Goal: Communication & Community: Answer question/provide support

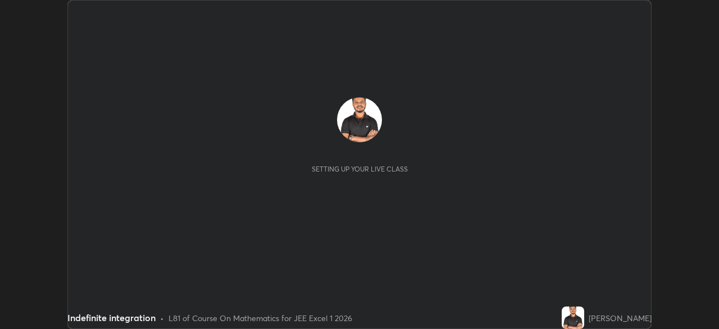
scroll to position [329, 718]
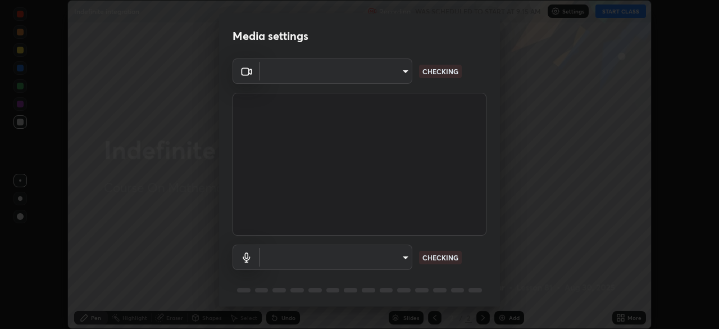
type input "05e465ff83a2709560b00517cc20afcec0d8c6759013130505a18faaf77a7109"
click at [400, 258] on body "Erase all Indefinite integration Recording WAS SCHEDULED TO START AT 9:15 AM Se…" at bounding box center [359, 164] width 719 height 329
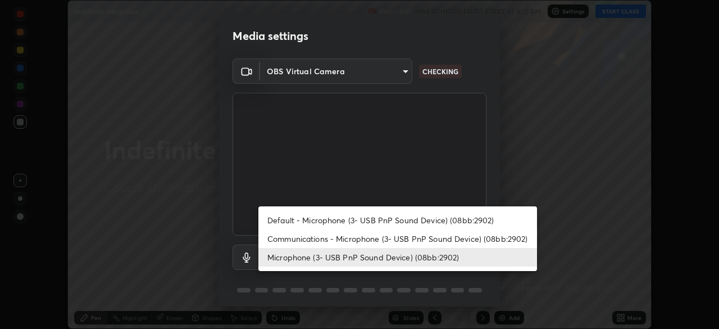
click at [439, 238] on li "Communications - Microphone (3- USB PnP Sound Device) (08bb:2902)" at bounding box center [397, 238] width 279 height 19
type input "communications"
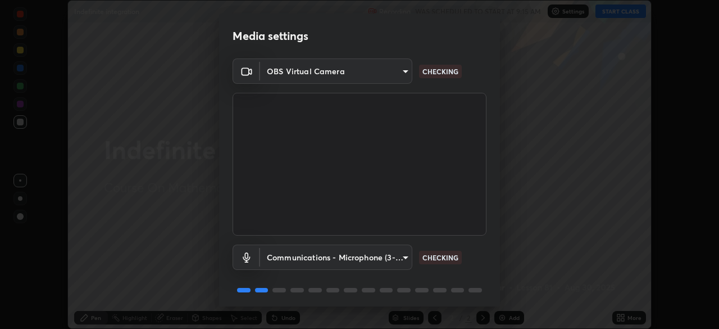
scroll to position [40, 0]
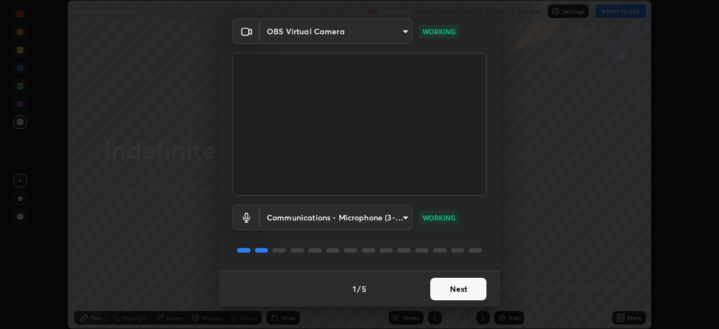
click at [449, 286] on button "Next" at bounding box center [458, 288] width 56 height 22
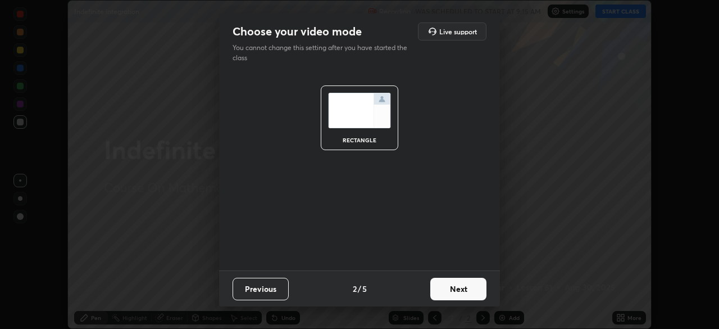
scroll to position [0, 0]
click at [447, 289] on button "Next" at bounding box center [458, 288] width 56 height 22
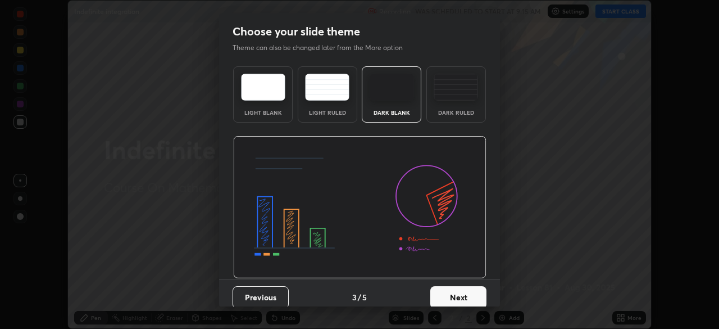
click at [444, 289] on button "Next" at bounding box center [458, 297] width 56 height 22
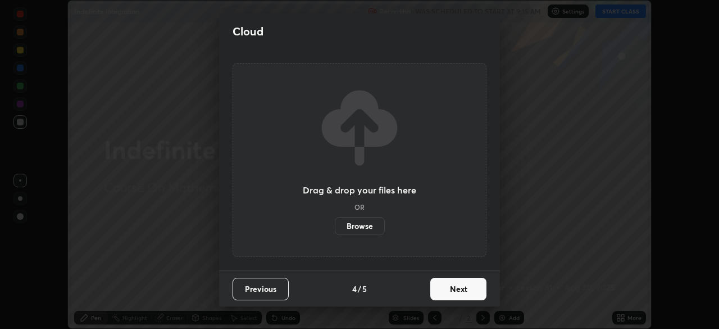
click at [438, 292] on button "Next" at bounding box center [458, 288] width 56 height 22
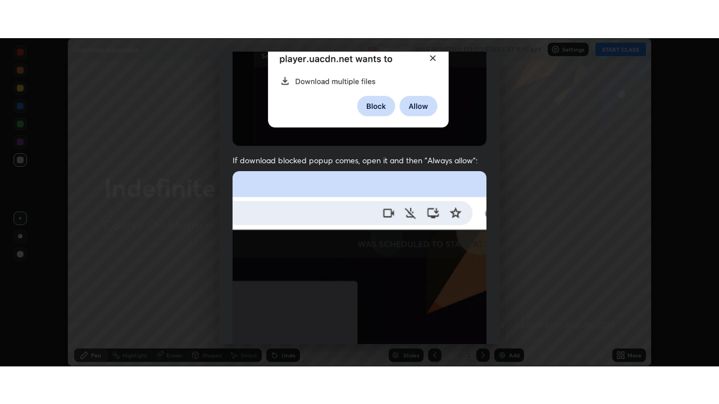
scroll to position [269, 0]
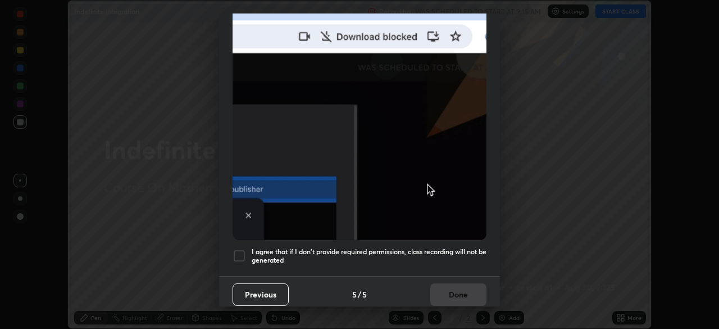
click at [447, 247] on h5 "I agree that if I don't provide required permissions, class recording will not …" at bounding box center [369, 255] width 235 height 17
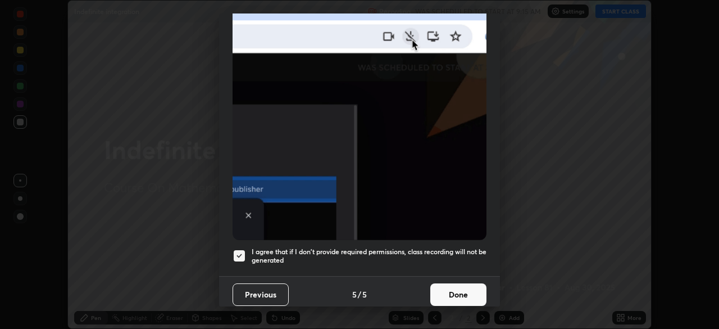
click at [453, 291] on button "Done" at bounding box center [458, 294] width 56 height 22
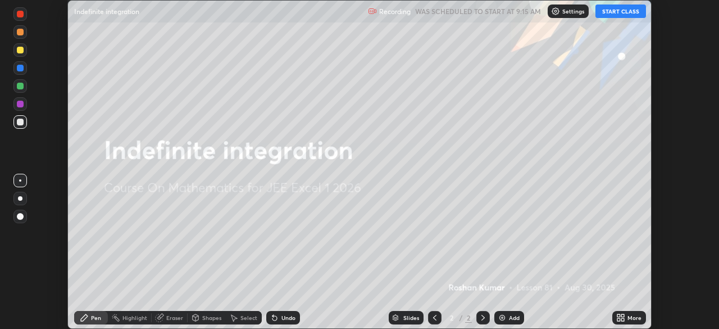
click at [617, 11] on button "START CLASS" at bounding box center [620, 10] width 51 height 13
click at [625, 317] on icon at bounding box center [620, 317] width 9 height 9
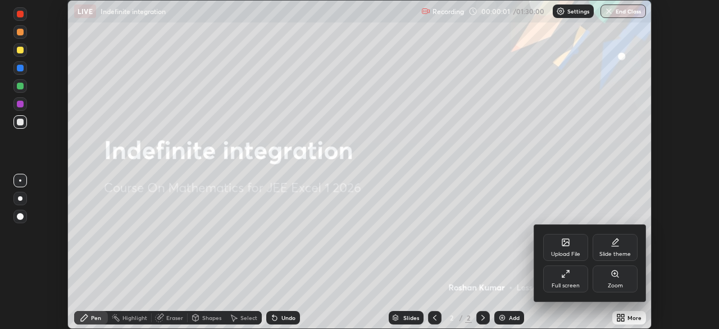
click at [566, 280] on div "Full screen" at bounding box center [565, 278] width 45 height 27
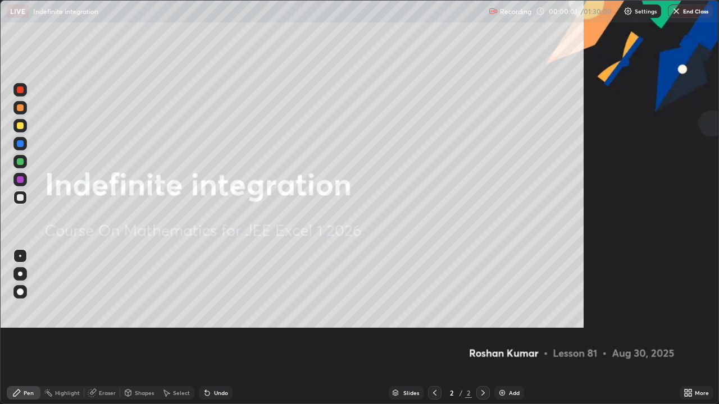
scroll to position [404, 719]
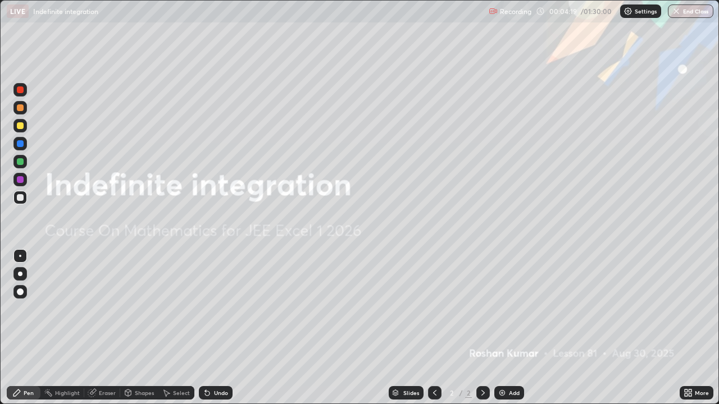
click at [498, 328] on img at bounding box center [502, 393] width 9 height 9
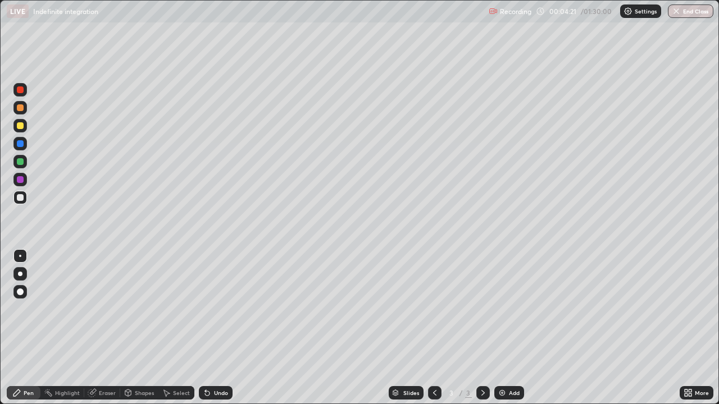
click at [22, 292] on div at bounding box center [20, 292] width 7 height 7
click at [20, 111] on div at bounding box center [20, 107] width 7 height 7
click at [20, 161] on div at bounding box center [20, 161] width 7 height 7
click at [106, 328] on div "Eraser" at bounding box center [107, 393] width 17 height 6
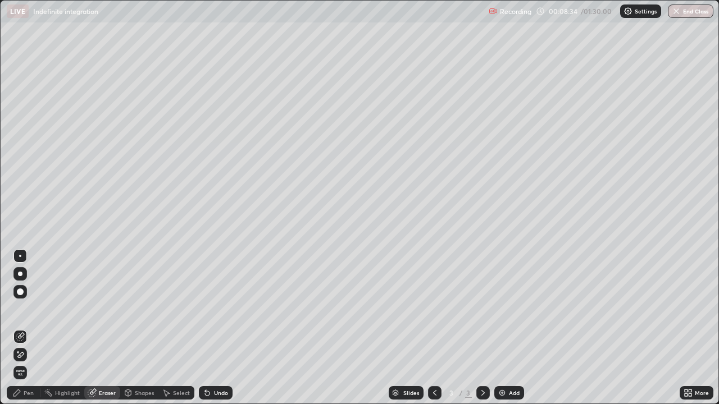
click at [29, 328] on div "Pen" at bounding box center [24, 392] width 34 height 13
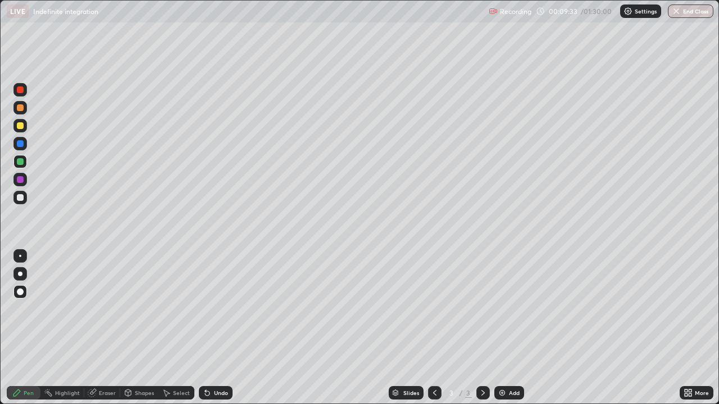
click at [21, 111] on div at bounding box center [20, 107] width 7 height 7
click at [21, 144] on div at bounding box center [20, 143] width 7 height 7
click at [17, 197] on div at bounding box center [20, 197] width 7 height 7
click at [20, 160] on div at bounding box center [20, 161] width 7 height 7
click at [21, 199] on div at bounding box center [20, 197] width 7 height 7
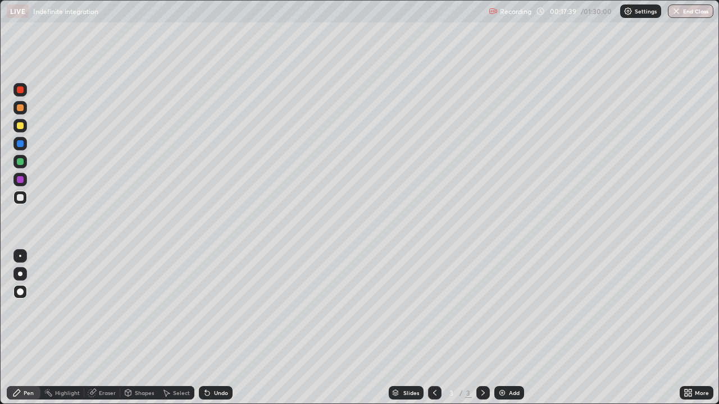
click at [20, 126] on div at bounding box center [20, 125] width 7 height 7
click at [519, 328] on div "Add" at bounding box center [509, 392] width 30 height 13
click at [690, 328] on icon at bounding box center [690, 391] width 3 height 3
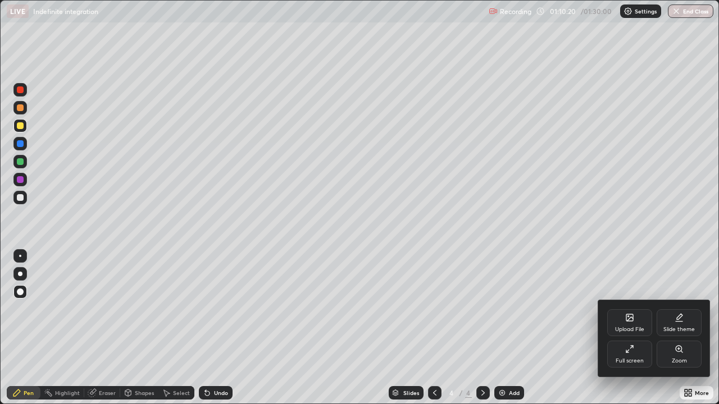
click at [718, 328] on div at bounding box center [359, 202] width 719 height 404
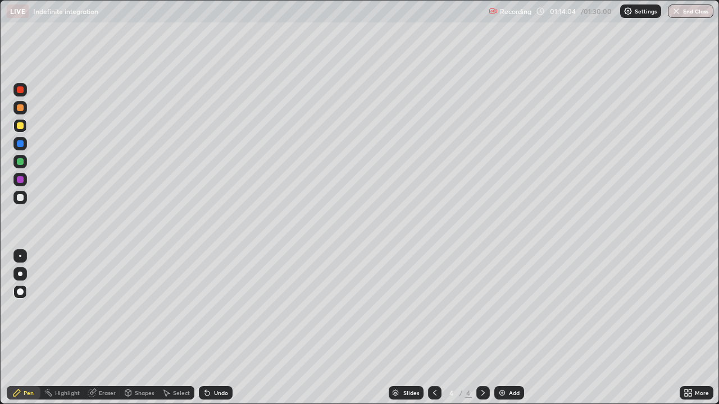
click at [504, 328] on div "Add" at bounding box center [509, 392] width 30 height 13
click at [695, 8] on button "End Class" at bounding box center [690, 10] width 45 height 13
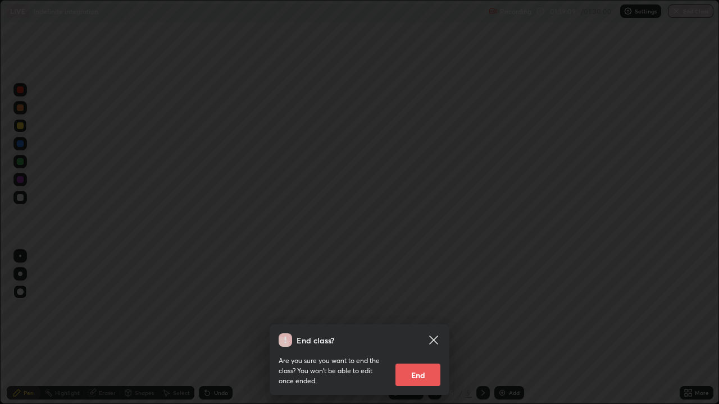
click at [418, 328] on button "End" at bounding box center [417, 375] width 45 height 22
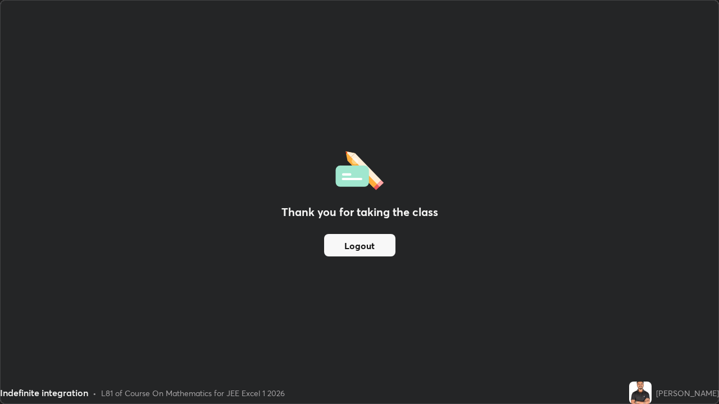
click at [354, 247] on button "Logout" at bounding box center [359, 245] width 71 height 22
